Goal: Task Accomplishment & Management: Manage account settings

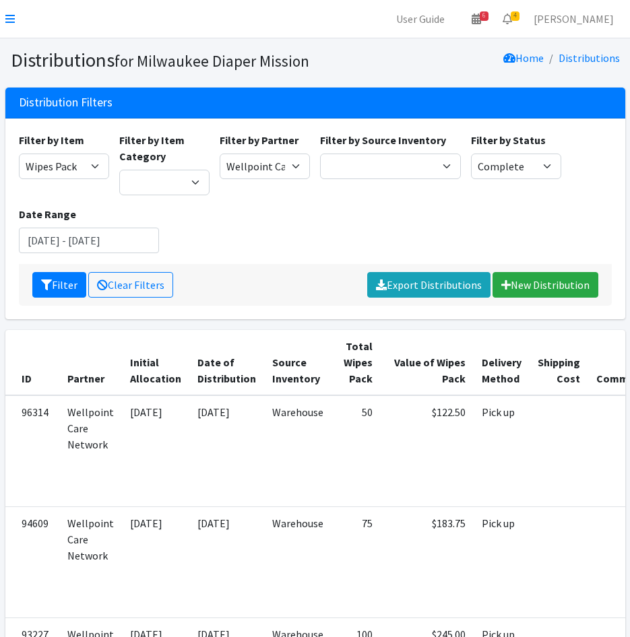
click at [15, 21] on nav "User Guide 6 6 Pick-ups remaining this week View Calendar 4 4 Requests 0 Partne…" at bounding box center [315, 19] width 630 height 38
click at [7, 10] on nav "User Guide 6 6 Pick-ups remaining this week View Calendar 4 4 Requests 0 Partne…" at bounding box center [315, 19] width 630 height 38
click at [9, 15] on icon at bounding box center [9, 18] width 9 height 11
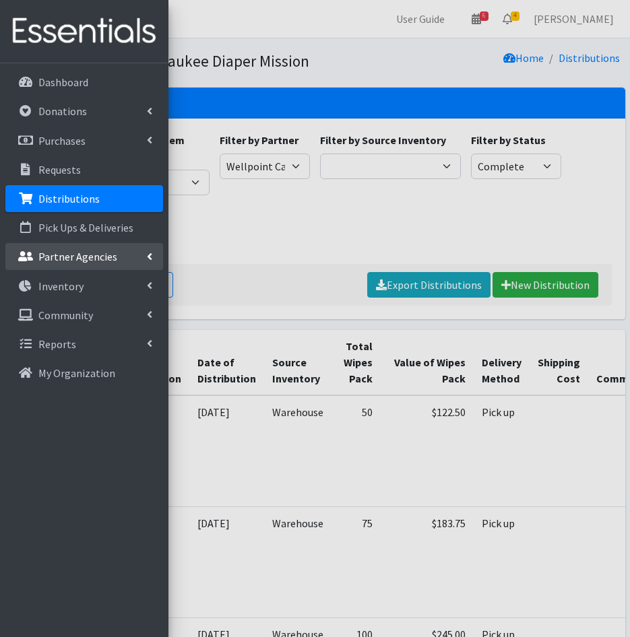
click at [119, 244] on link "Partner Agencies" at bounding box center [84, 256] width 158 height 27
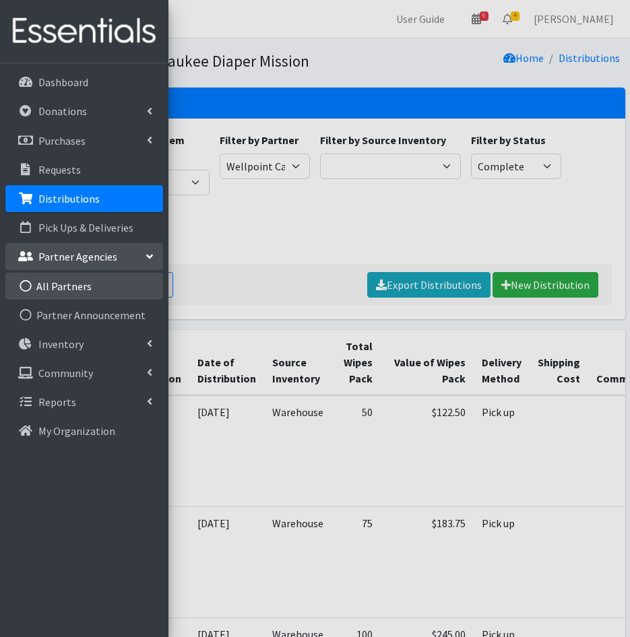
click at [71, 281] on link "All Partners" at bounding box center [84, 286] width 158 height 27
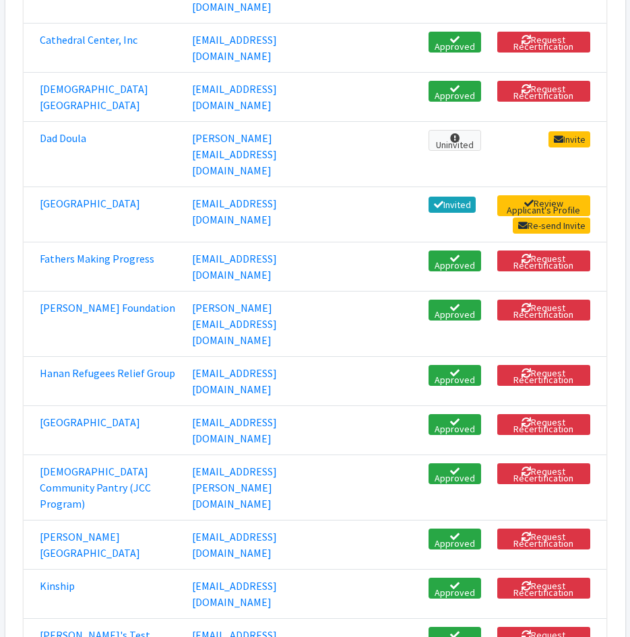
scroll to position [471, 0]
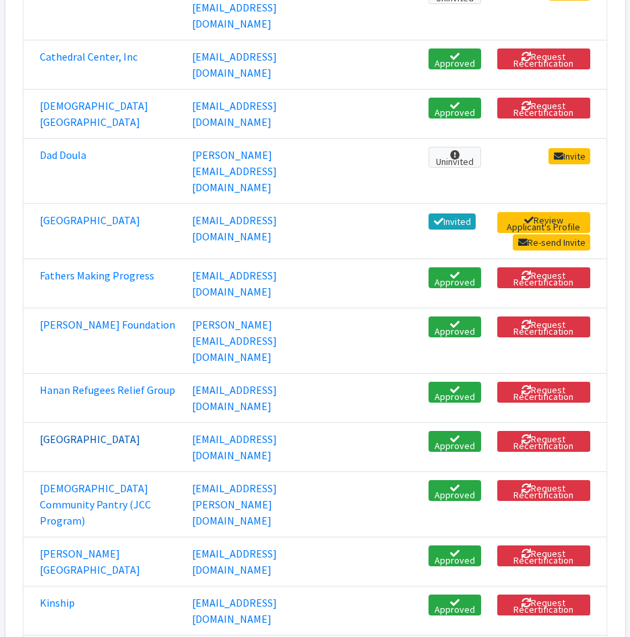
click at [56, 432] on link "[GEOGRAPHIC_DATA]" at bounding box center [90, 438] width 100 height 13
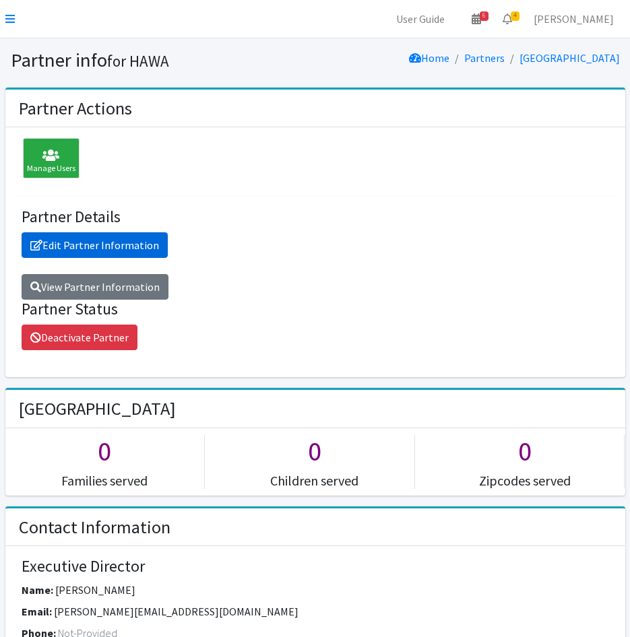
click at [144, 246] on link "Edit Partner Information" at bounding box center [95, 245] width 146 height 26
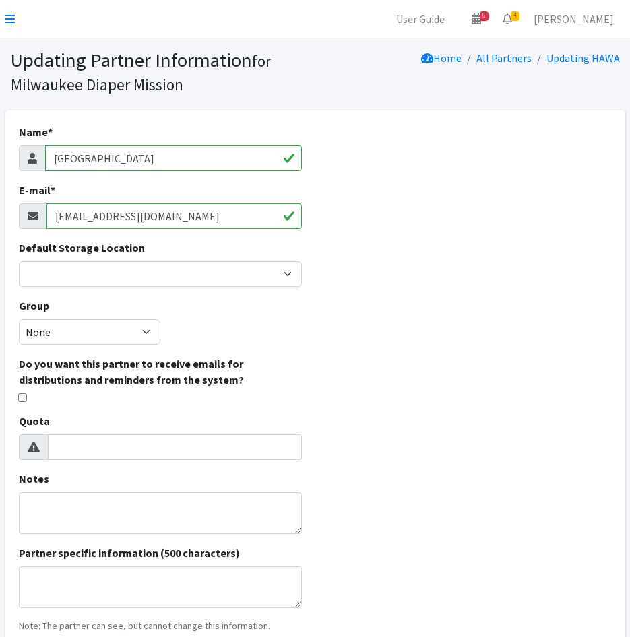
drag, startPoint x: 75, startPoint y: 221, endPoint x: 41, endPoint y: 217, distance: 34.6
click at [41, 217] on div "[EMAIL_ADDRESS][DOMAIN_NAME]" at bounding box center [160, 216] width 283 height 26
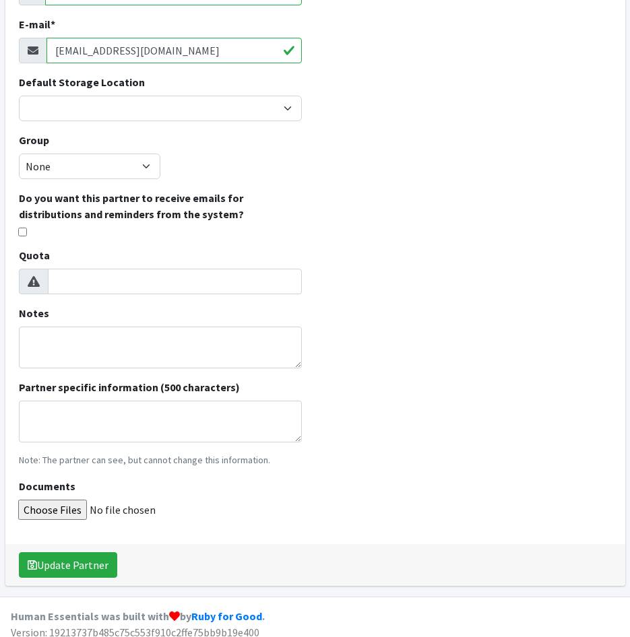
scroll to position [176, 0]
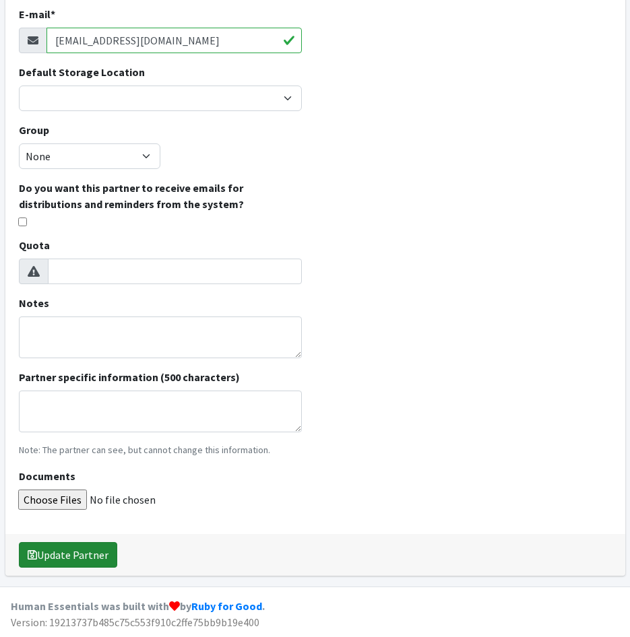
type input "kia@hawamke.org"
click at [105, 554] on button "Update Partner" at bounding box center [68, 555] width 98 height 26
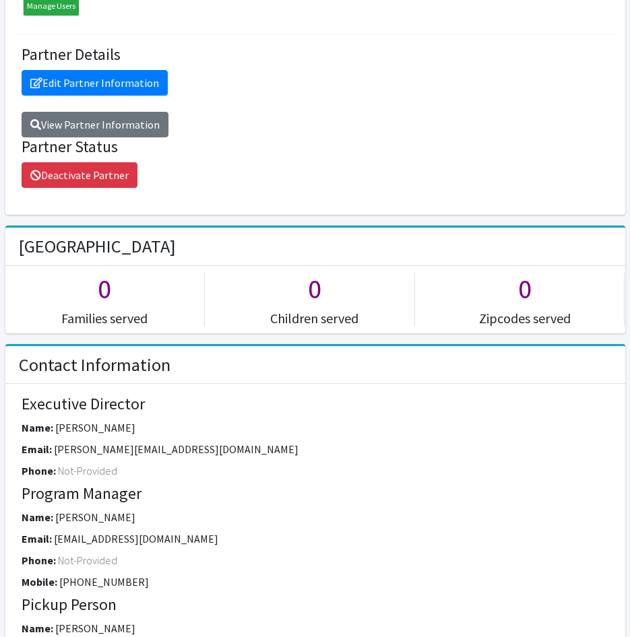
scroll to position [67, 0]
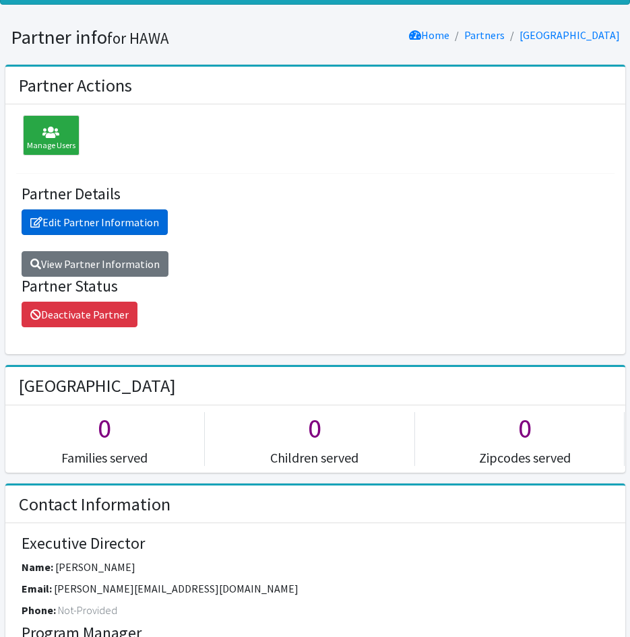
click at [65, 222] on link "Edit Partner Information" at bounding box center [95, 222] width 146 height 26
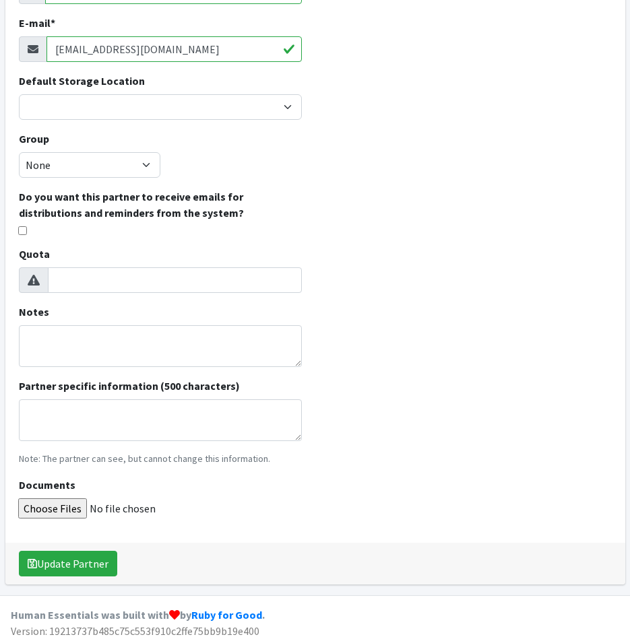
scroll to position [176, 0]
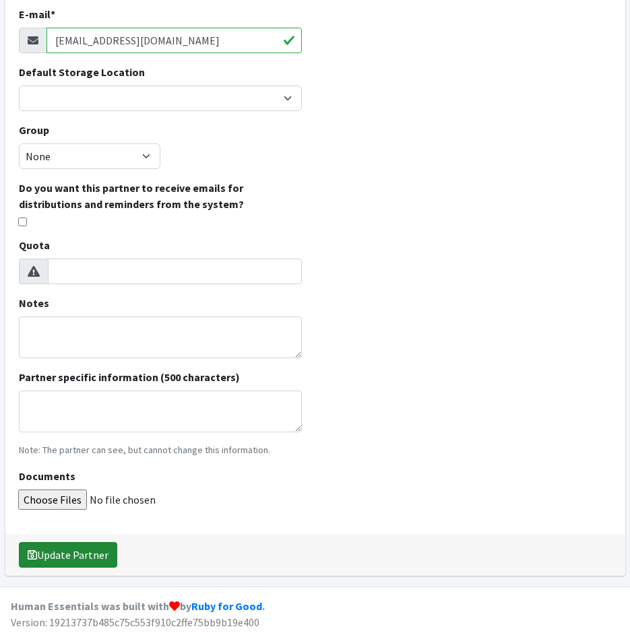
click at [73, 551] on button "Update Partner" at bounding box center [68, 555] width 98 height 26
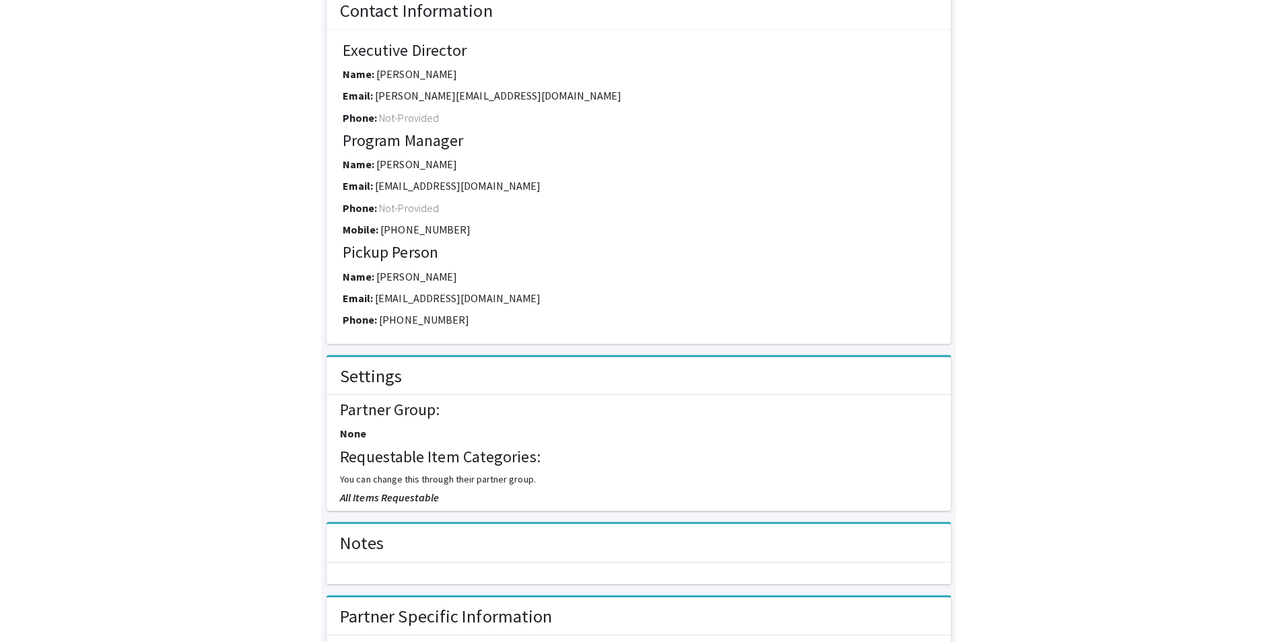
scroll to position [741, 0]
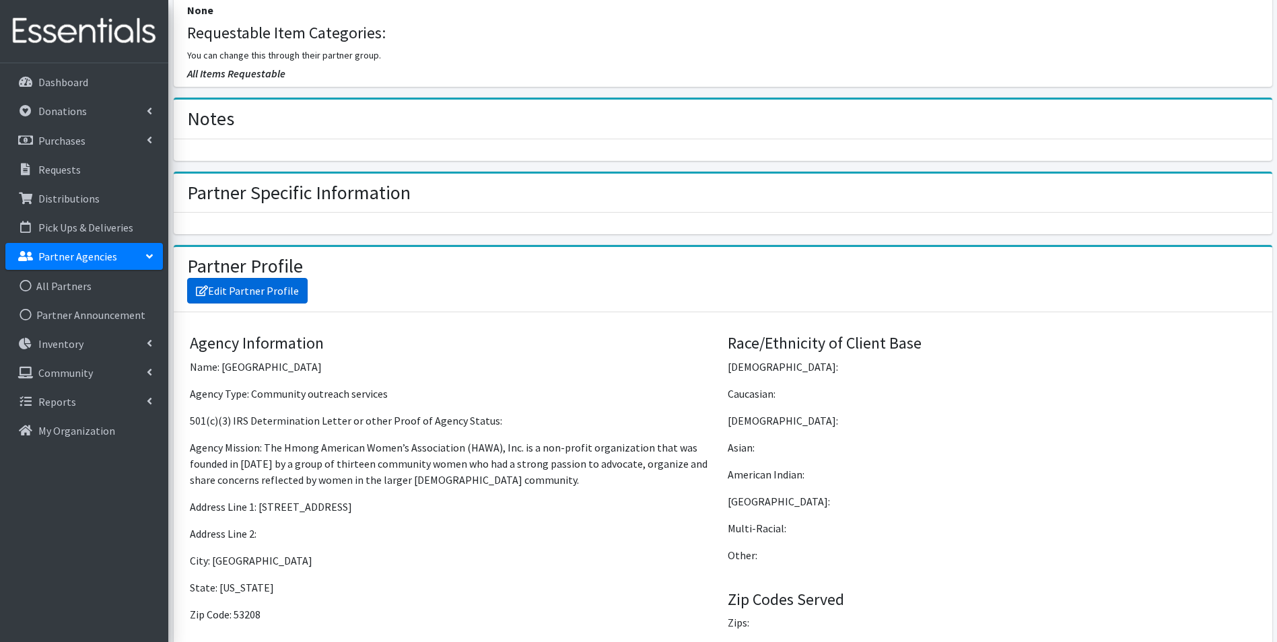
click at [269, 286] on link "Edit Partner Profile" at bounding box center [247, 291] width 121 height 26
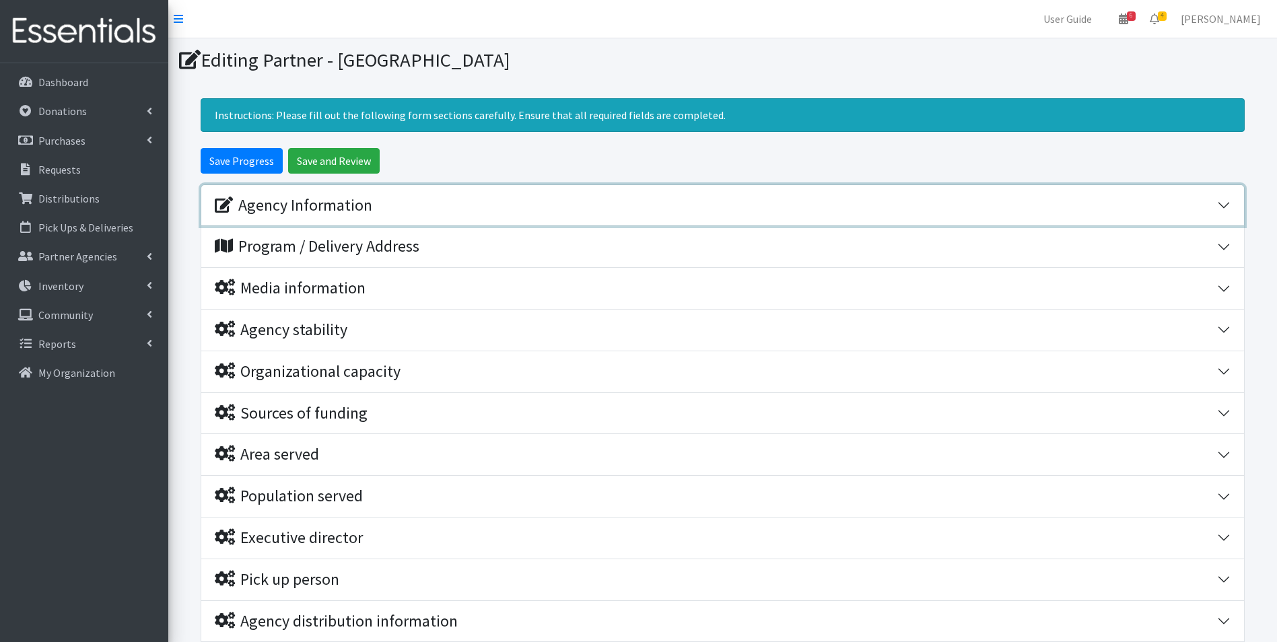
click at [392, 210] on div "Agency Information" at bounding box center [716, 206] width 1003 height 20
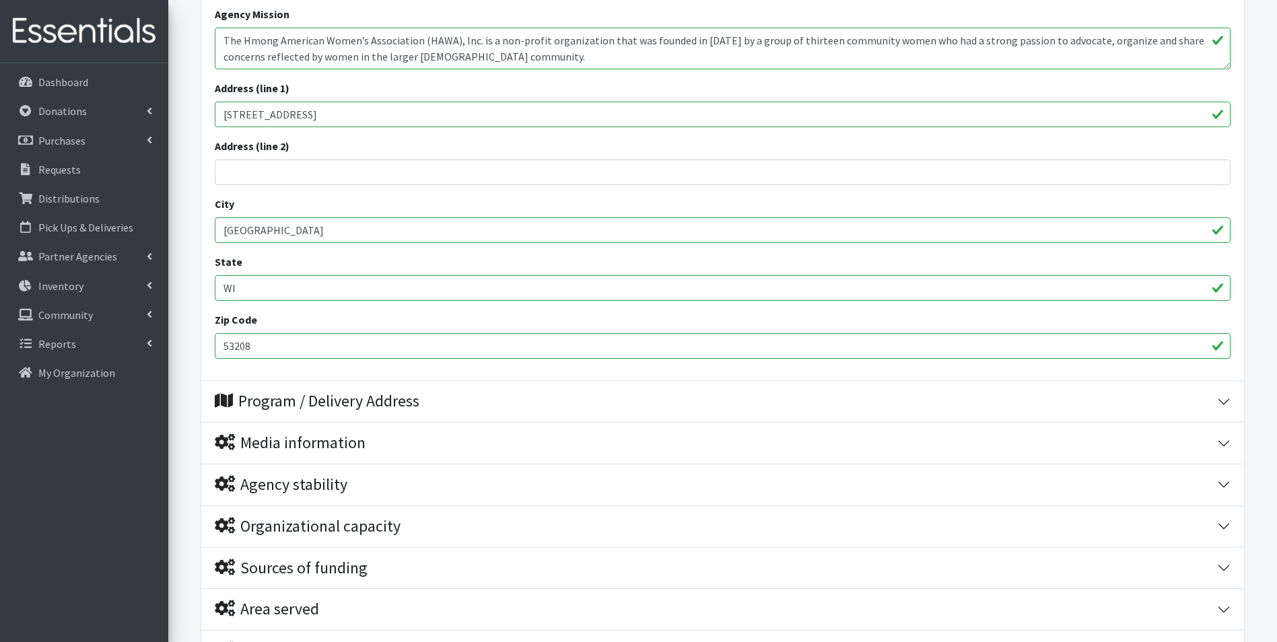
scroll to position [673, 0]
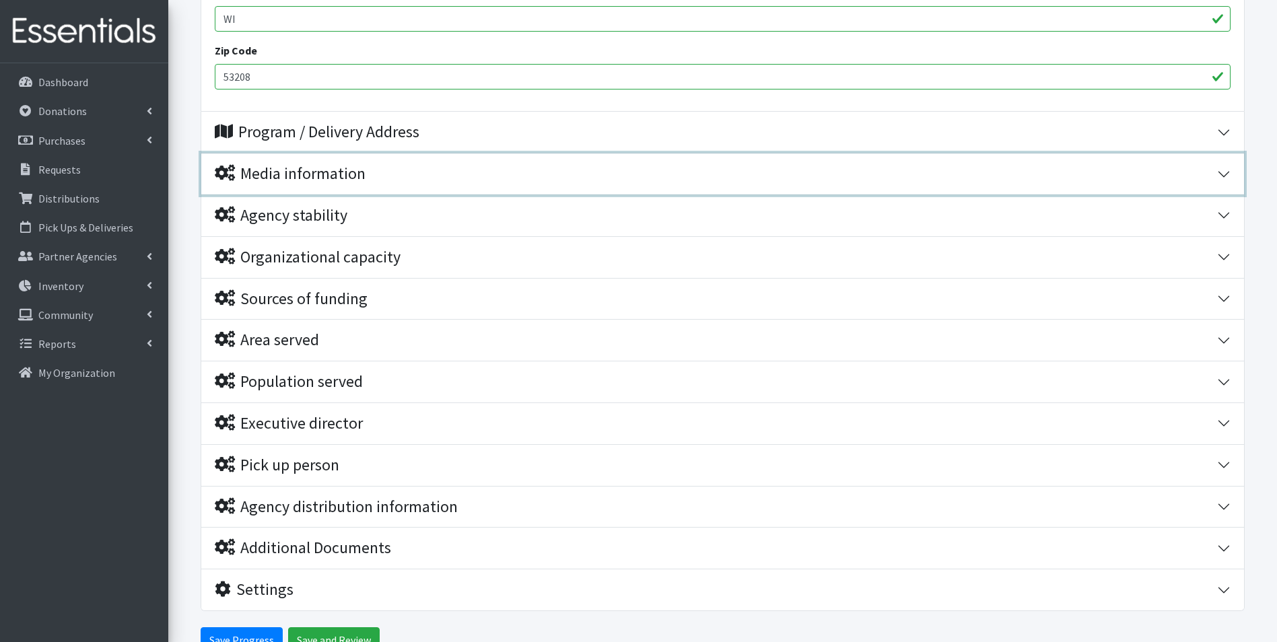
click at [374, 154] on button "Media information" at bounding box center [722, 174] width 1043 height 41
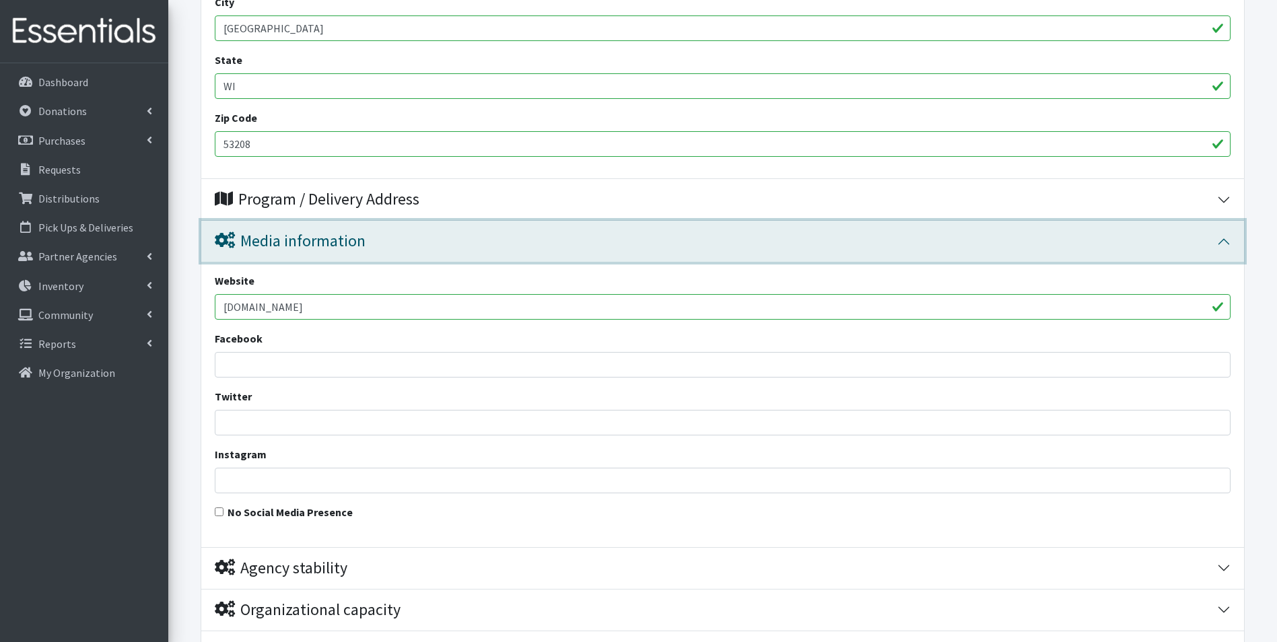
scroll to position [1010, 0]
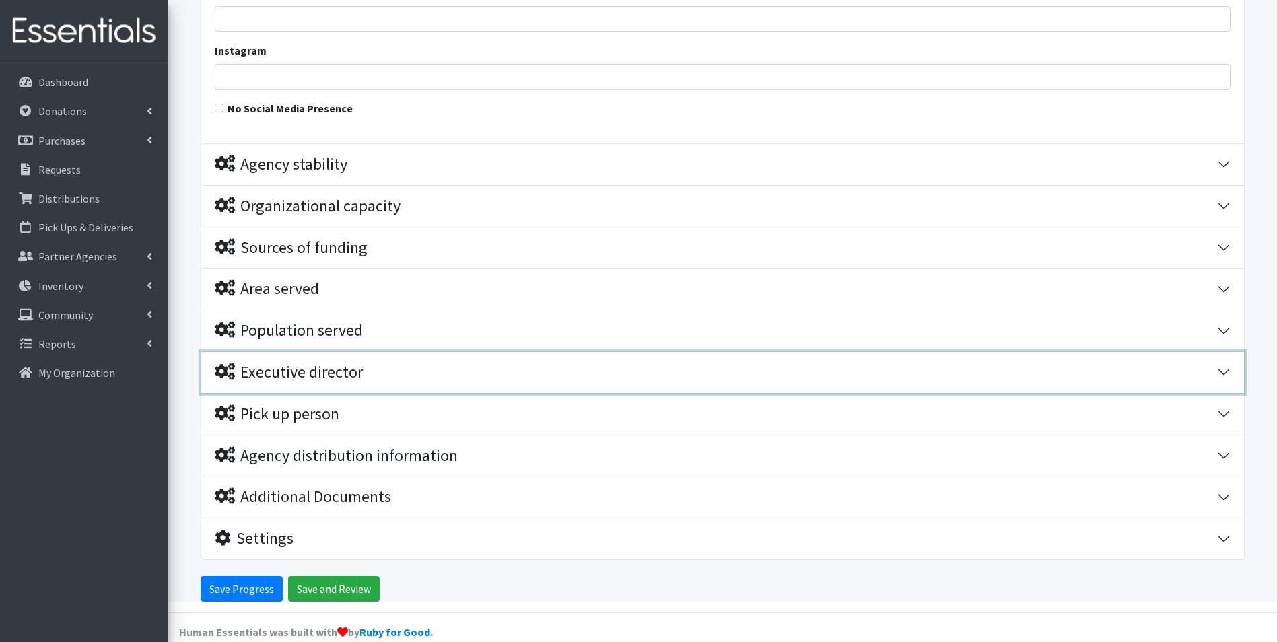
click at [416, 364] on div "Executive director" at bounding box center [716, 373] width 1003 height 20
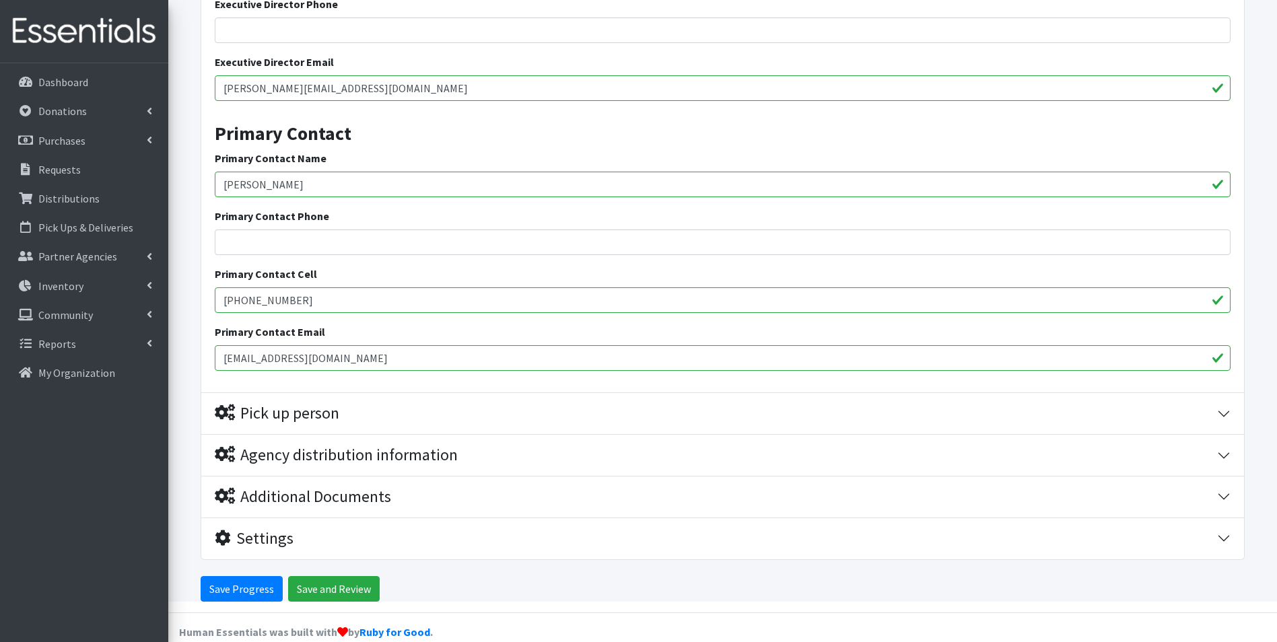
scroll to position [1409, 0]
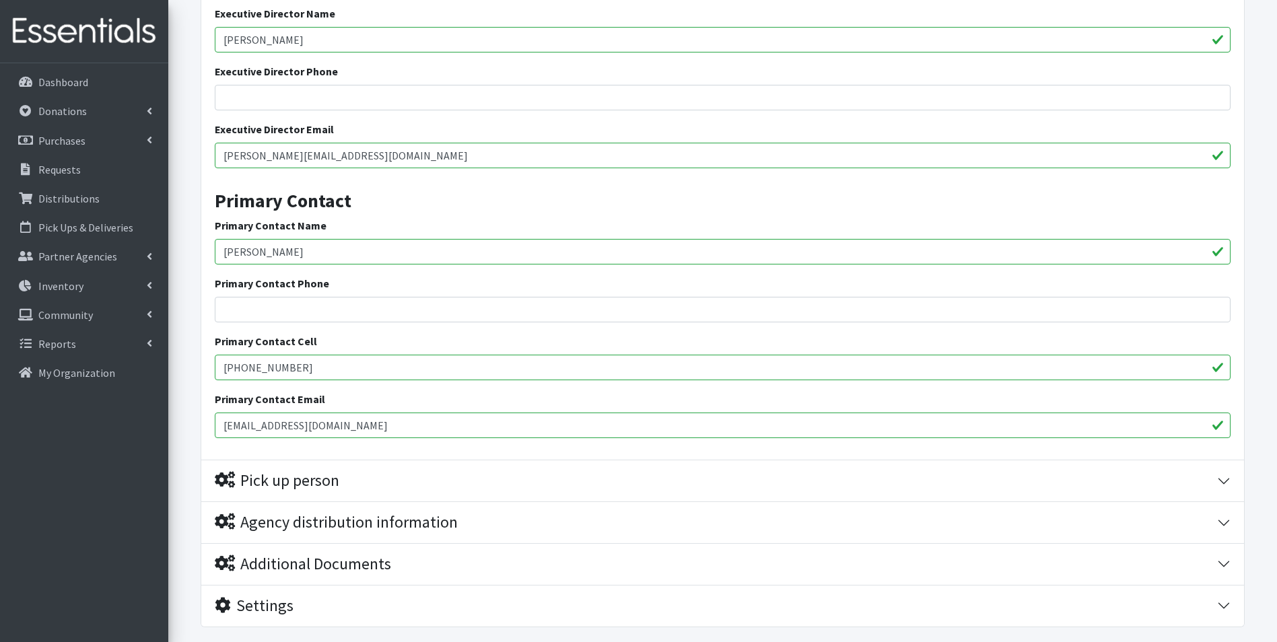
drag, startPoint x: 259, startPoint y: 253, endPoint x: 165, endPoint y: 247, distance: 93.8
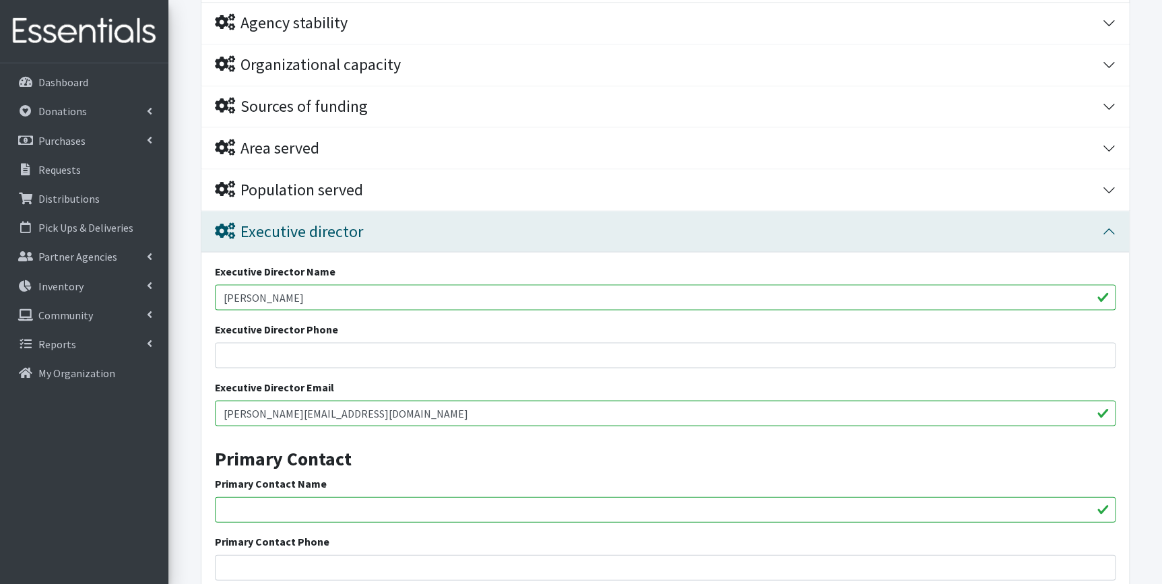
scroll to position [1036, 0]
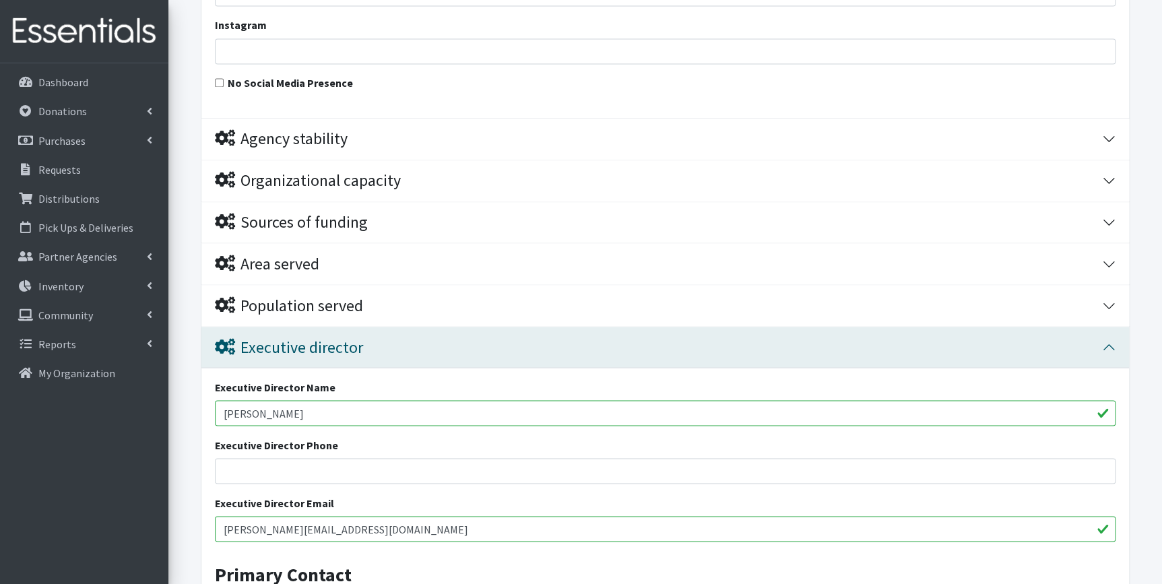
drag, startPoint x: 296, startPoint y: 417, endPoint x: 104, endPoint y: 400, distance: 192.7
click at [78, 403] on div "User Guide 6 6 Pick-ups remaining this week View Calendar 4 4 Requests 0 Partne…" at bounding box center [581, 33] width 1162 height 2139
paste input "Vina"
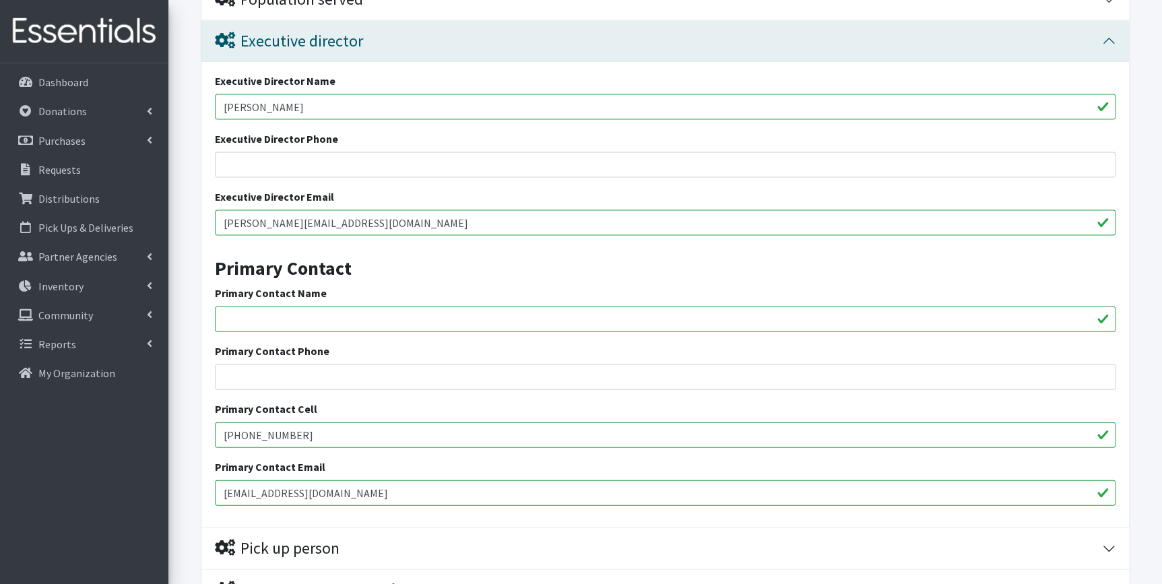
type input "[PERSON_NAME]"
drag, startPoint x: 335, startPoint y: 485, endPoint x: 114, endPoint y: 473, distance: 221.9
drag, startPoint x: 339, startPoint y: 218, endPoint x: 103, endPoint y: 213, distance: 236.4
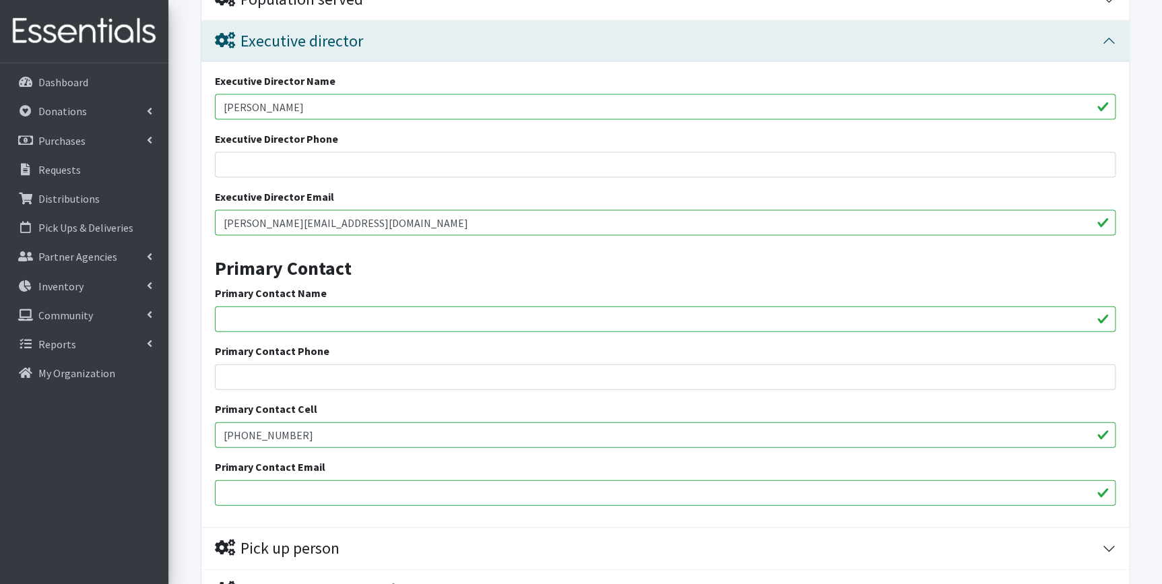
paste input "vina"
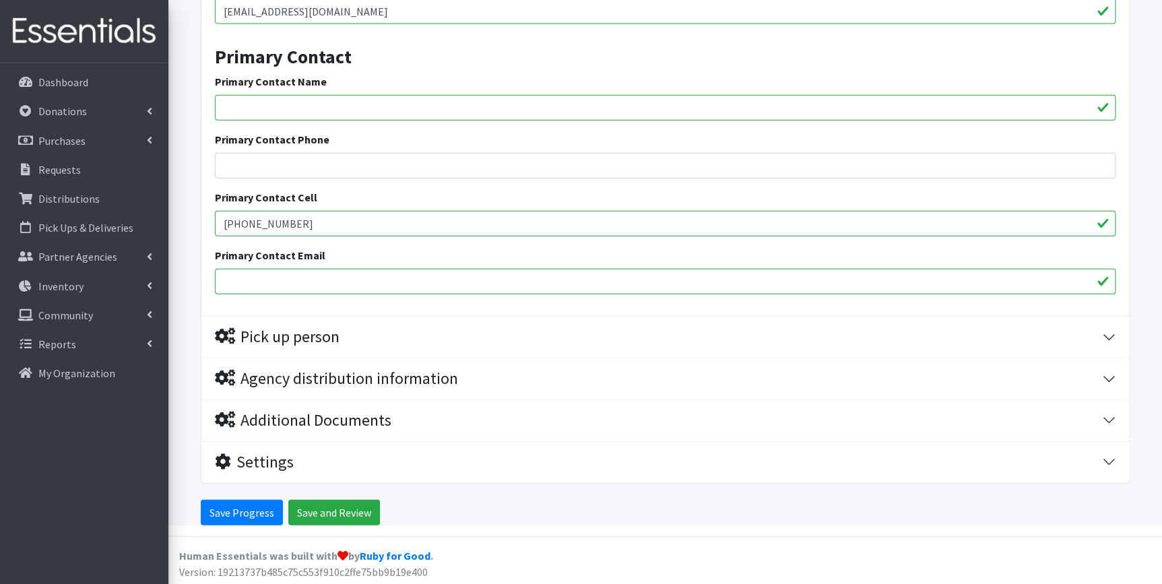
type input "[EMAIL_ADDRESS][DOMAIN_NAME]"
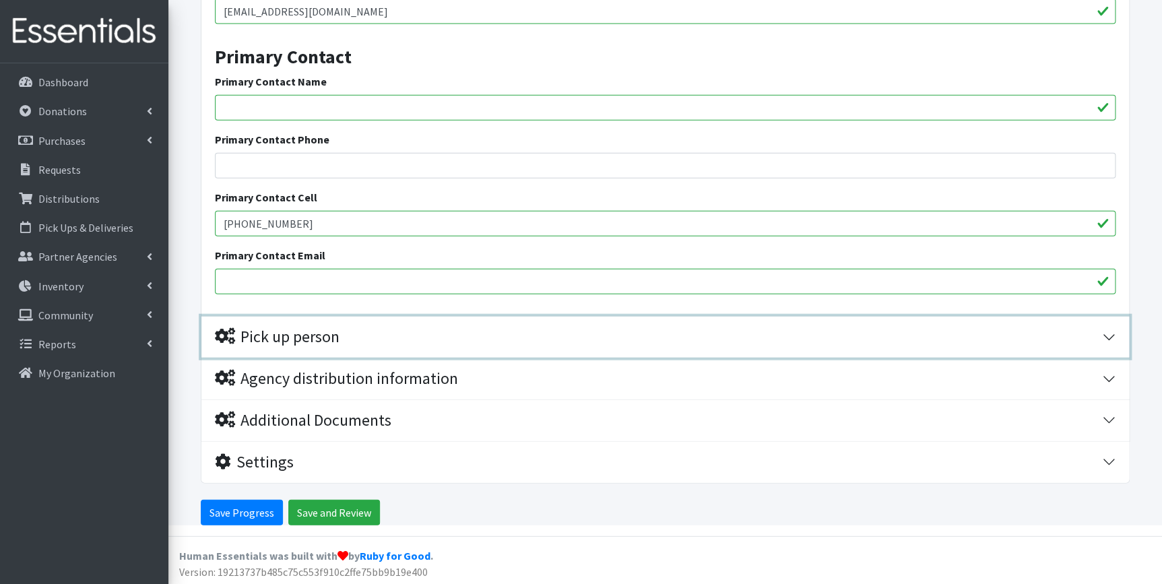
click at [422, 341] on div "Pick up person" at bounding box center [658, 337] width 887 height 20
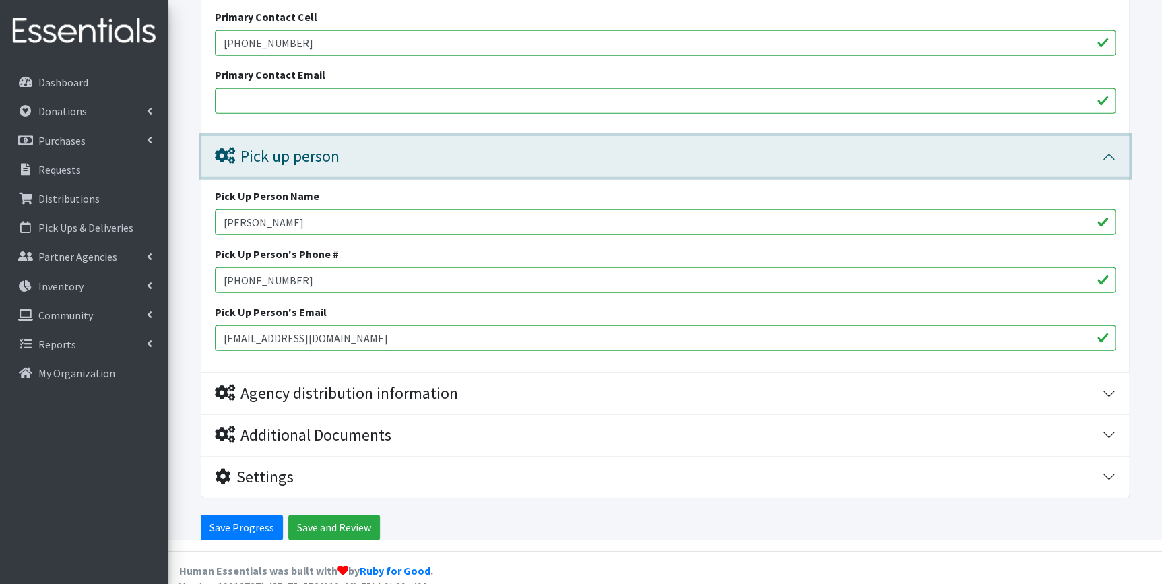
scroll to position [1748, 0]
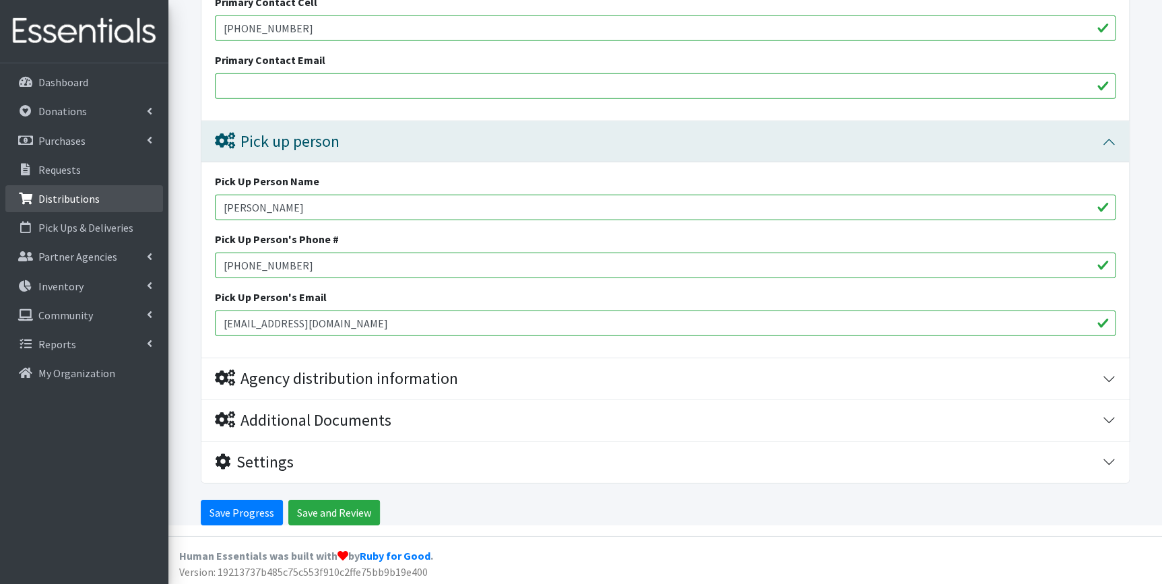
drag, startPoint x: 290, startPoint y: 205, endPoint x: 130, endPoint y: 195, distance: 159.9
type input "Kia Her"
drag, startPoint x: 242, startPoint y: 326, endPoint x: 225, endPoint y: 328, distance: 17.6
click at [209, 323] on div "Pick Up Person Name Kia Her Pick Up Person's Phone # 920-268-5349 Pick Up Perso…" at bounding box center [664, 259] width 927 height 195
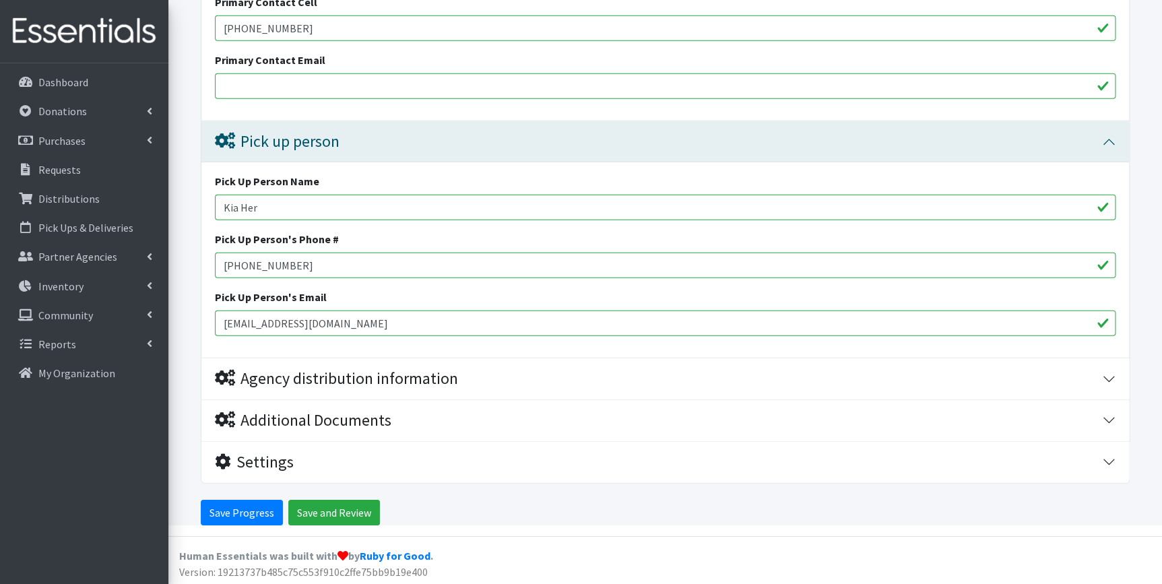
type input "[EMAIL_ADDRESS][DOMAIN_NAME]"
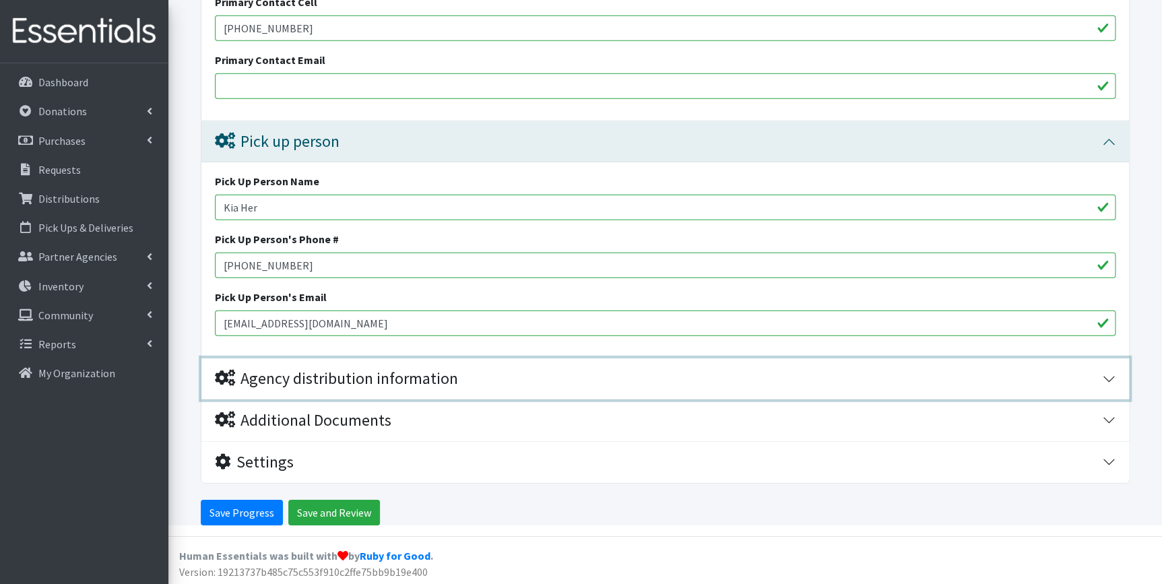
click at [398, 380] on div "Agency distribution information" at bounding box center [336, 379] width 243 height 20
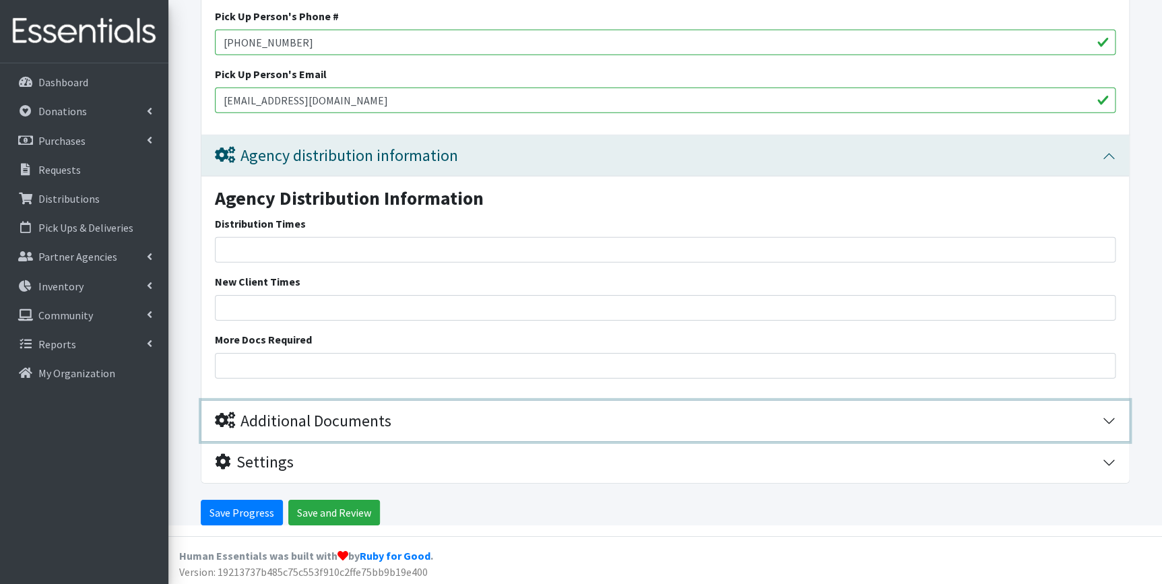
click at [451, 425] on div "Additional Documents" at bounding box center [658, 421] width 887 height 20
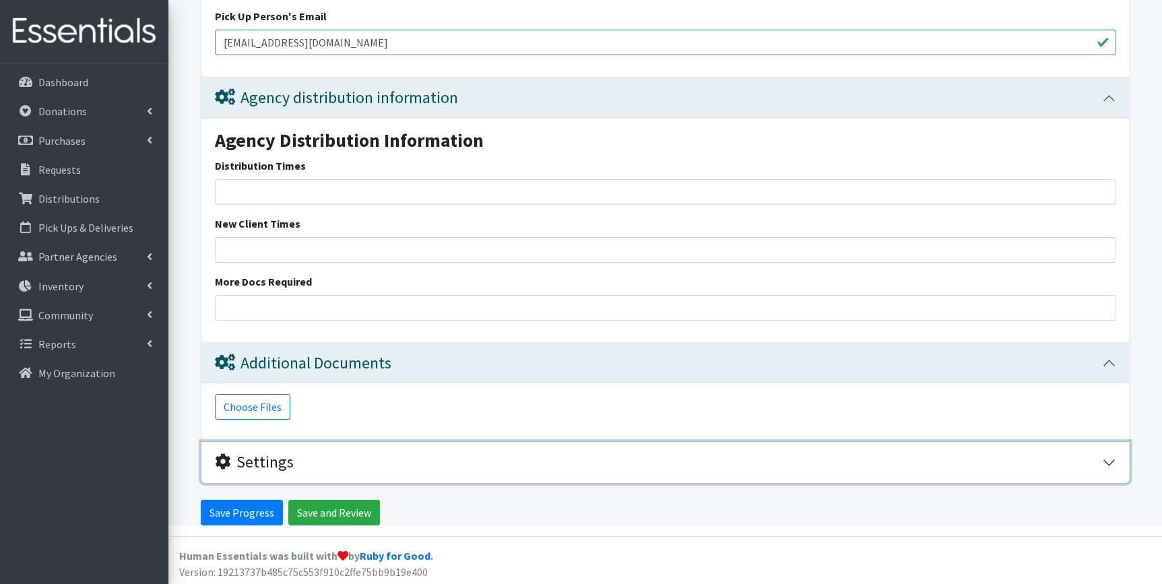
click at [456, 453] on div "Settings" at bounding box center [658, 463] width 887 height 20
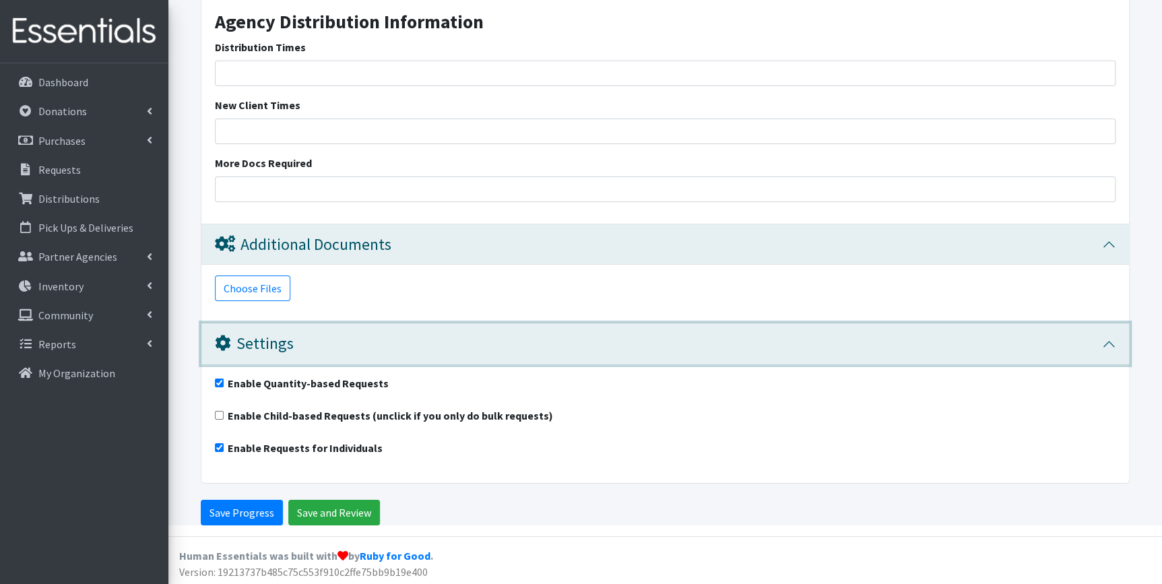
scroll to position [2148, 0]
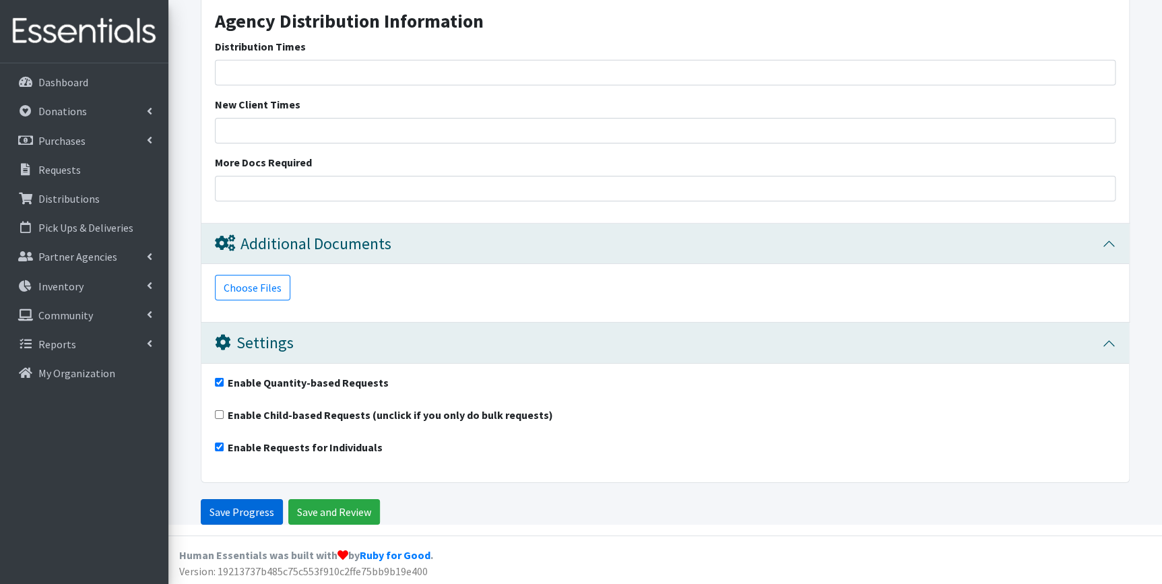
click at [214, 504] on input "Save Progress" at bounding box center [242, 512] width 82 height 26
